Goal: Information Seeking & Learning: Learn about a topic

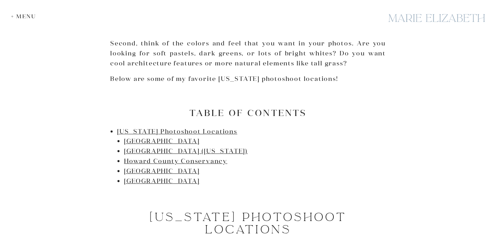
scroll to position [359, 0]
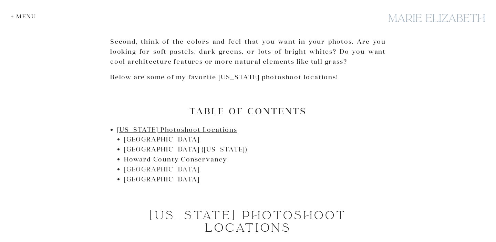
click at [166, 168] on link "[GEOGRAPHIC_DATA]" at bounding box center [162, 169] width 76 height 8
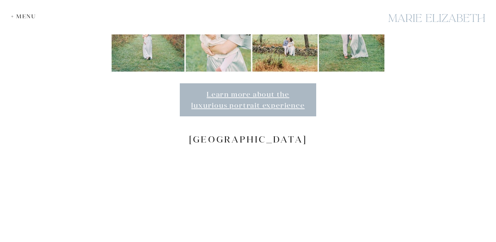
scroll to position [1600, 0]
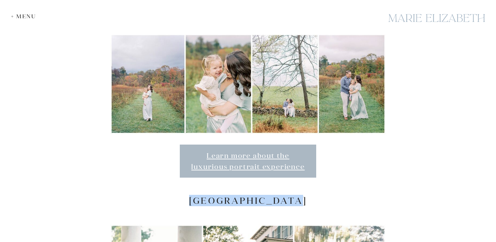
drag, startPoint x: 309, startPoint y: 179, endPoint x: 191, endPoint y: 177, distance: 117.8
click at [191, 195] on h2 "[GEOGRAPHIC_DATA]" at bounding box center [247, 200] width 275 height 11
copy h2 "[GEOGRAPHIC_DATA]"
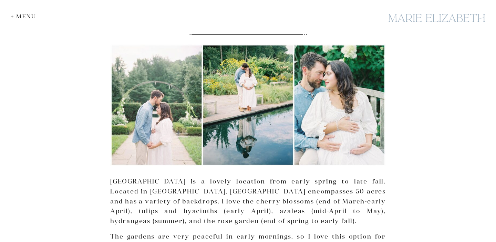
scroll to position [579, 0]
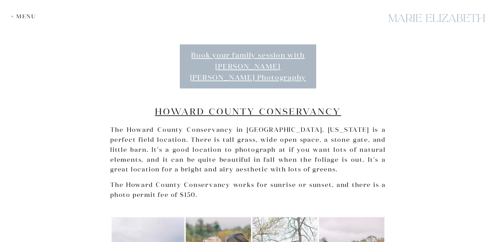
scroll to position [1413, 0]
